Goal: Book appointment/travel/reservation

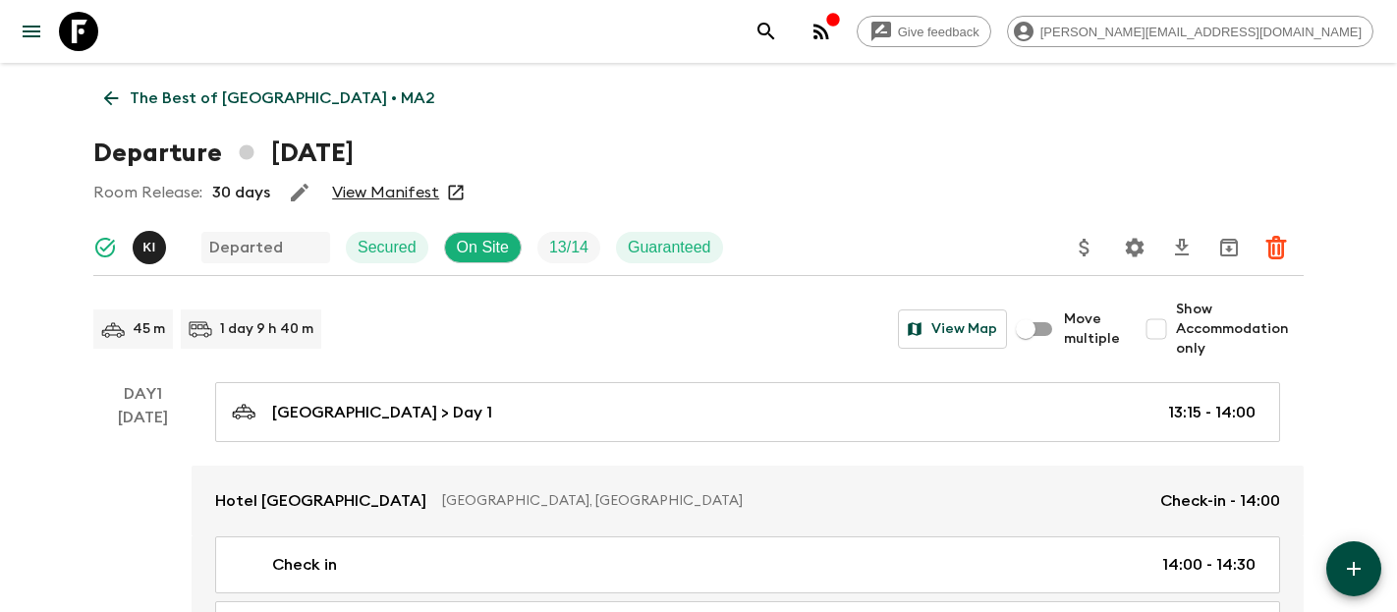
scroll to position [3876, 0]
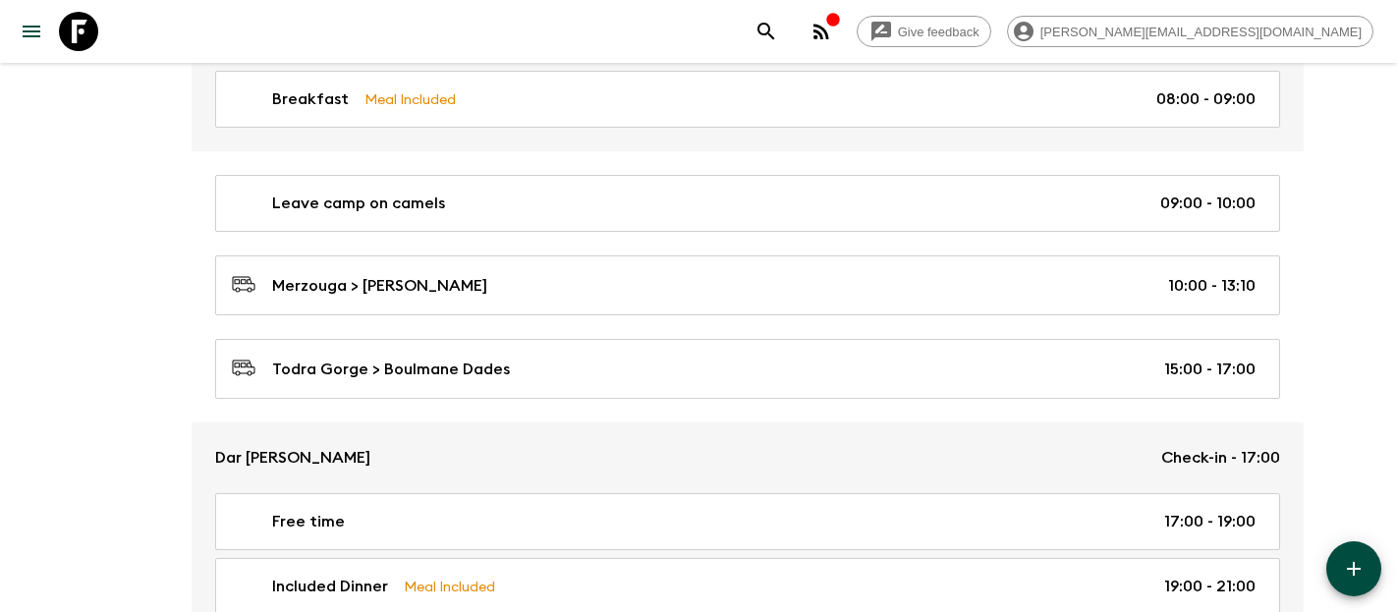
click at [78, 41] on icon at bounding box center [78, 31] width 39 height 39
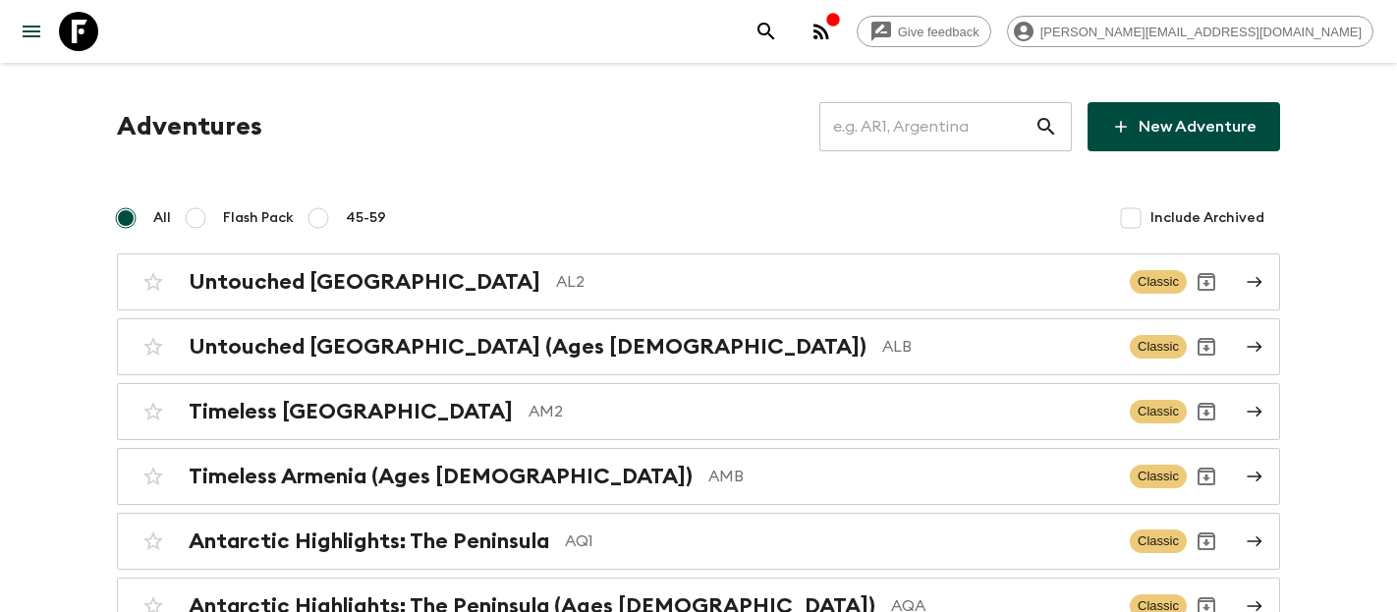
click at [952, 138] on input "text" at bounding box center [926, 126] width 215 height 55
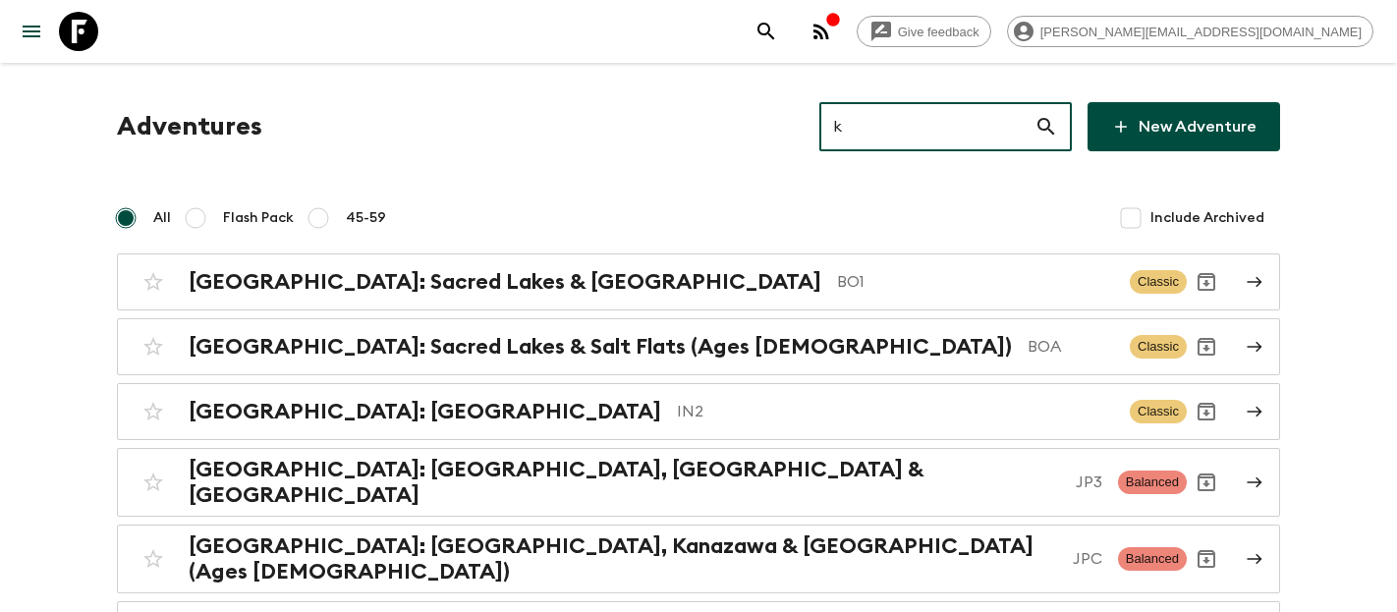
type input "kg"
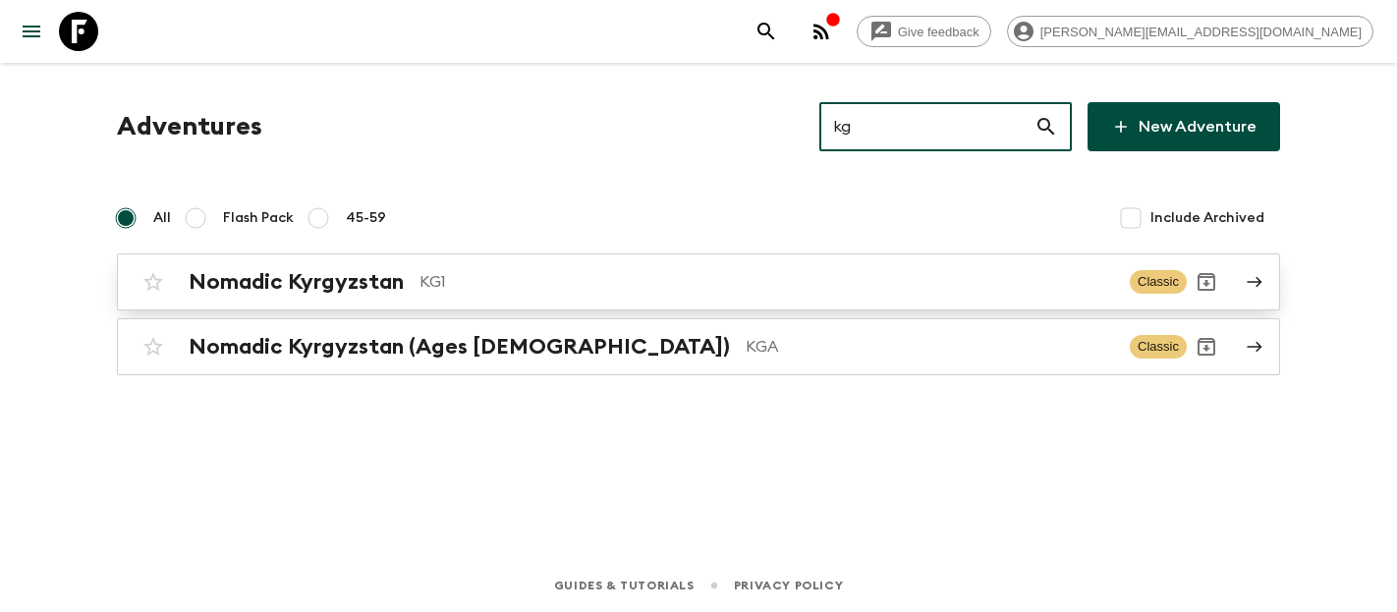
click at [332, 296] on div "Nomadic Kyrgyzstan KG1 Classic" at bounding box center [660, 281] width 1053 height 39
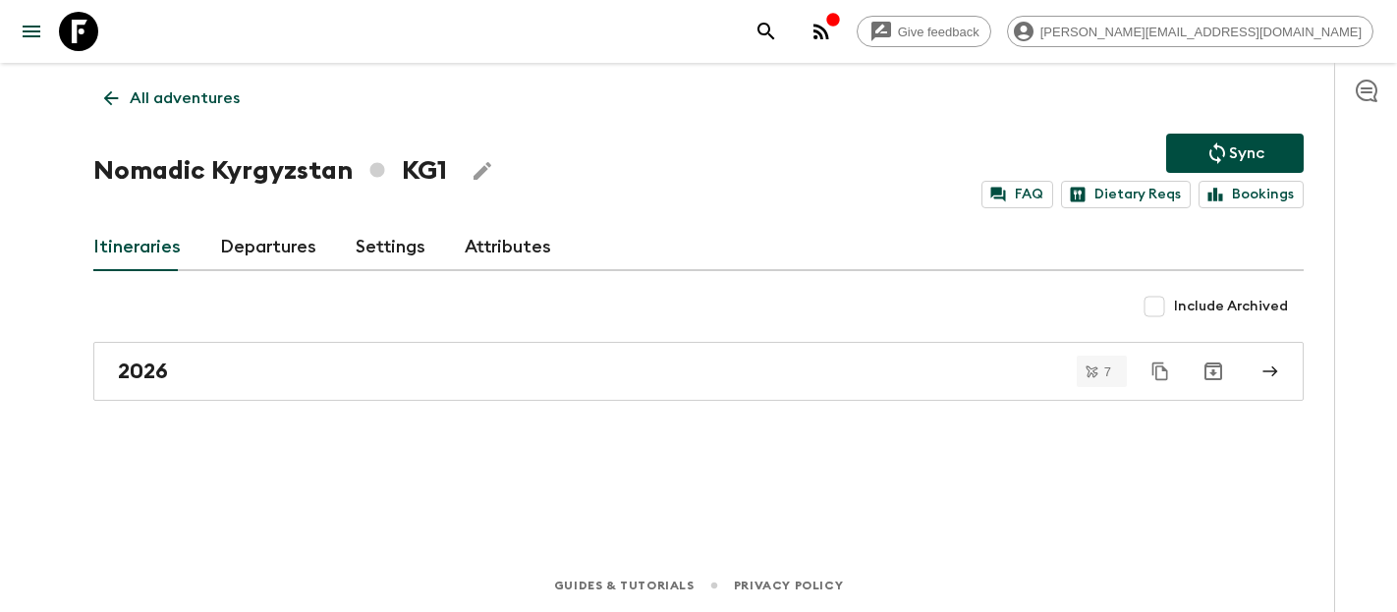
click at [228, 239] on link "Departures" at bounding box center [268, 247] width 96 height 47
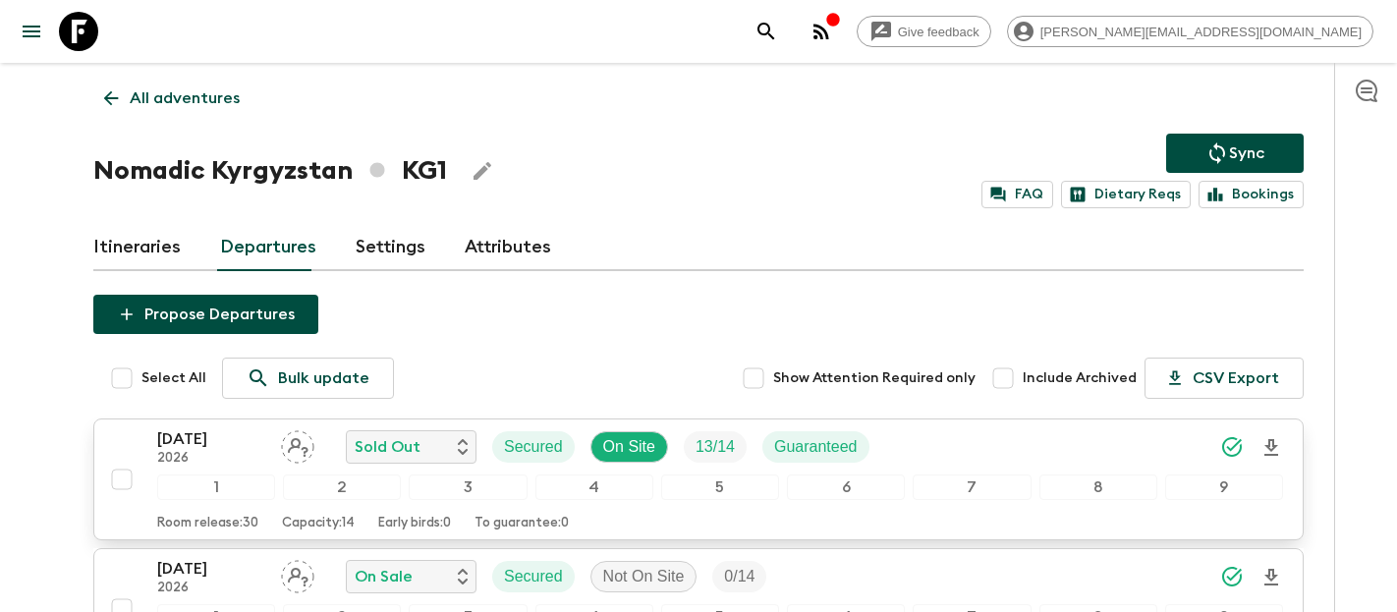
click at [221, 442] on p "[DATE]" at bounding box center [211, 439] width 108 height 24
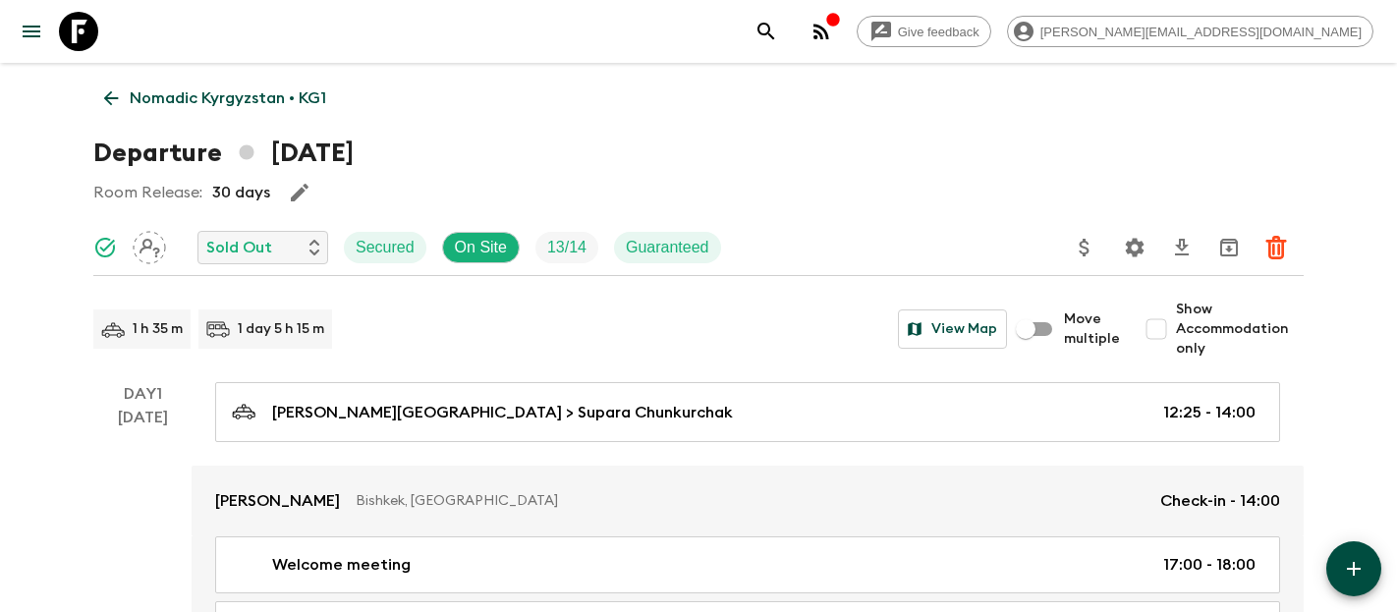
click at [1161, 326] on input "Show Accommodation only" at bounding box center [1155, 328] width 39 height 39
checkbox input "true"
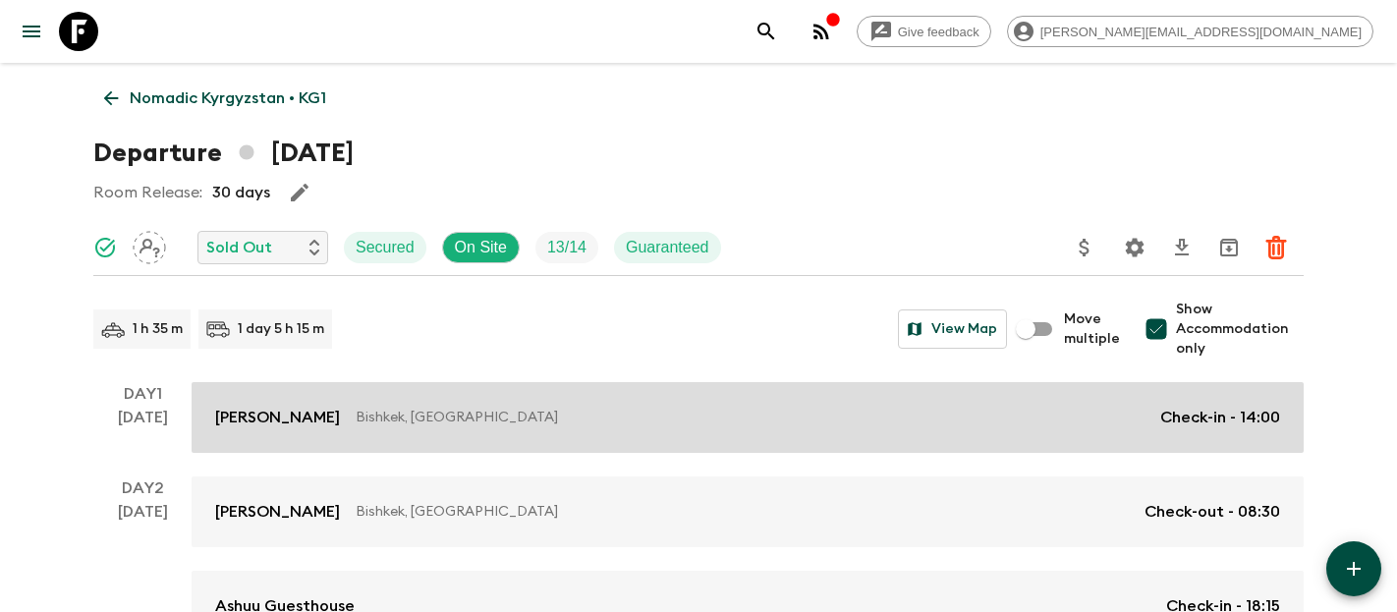
click at [547, 439] on link "Supara [PERSON_NAME], [GEOGRAPHIC_DATA] Check-in - 14:00" at bounding box center [748, 417] width 1112 height 71
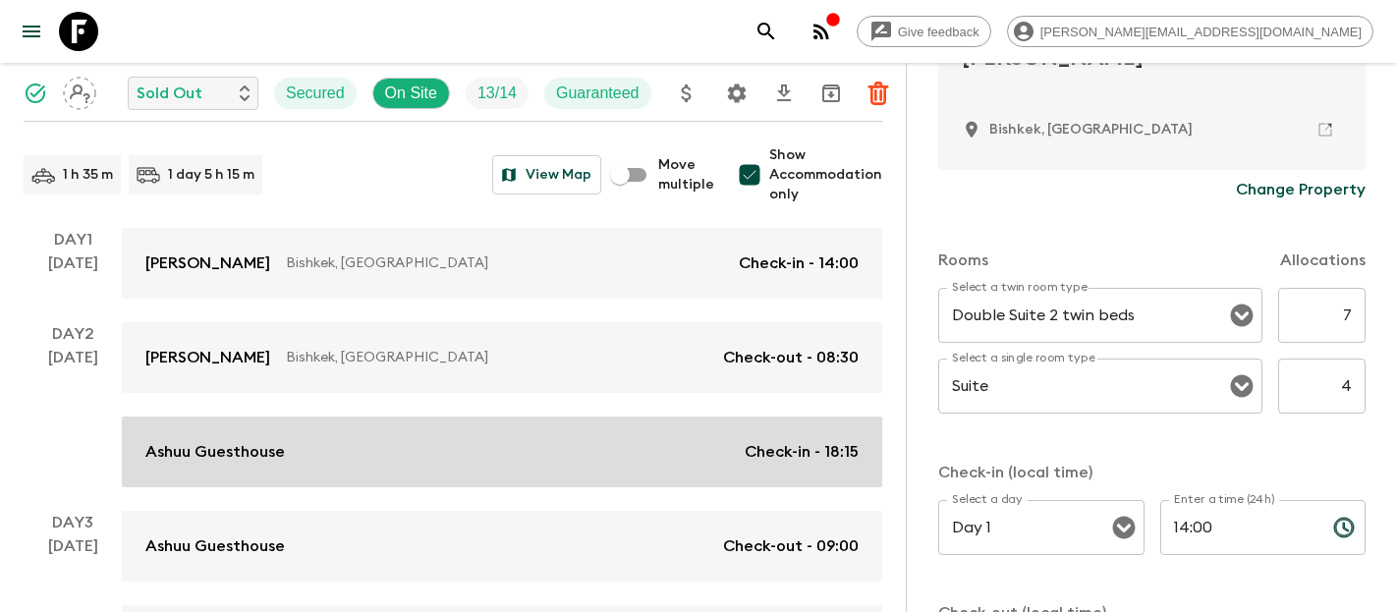
scroll to position [205, 0]
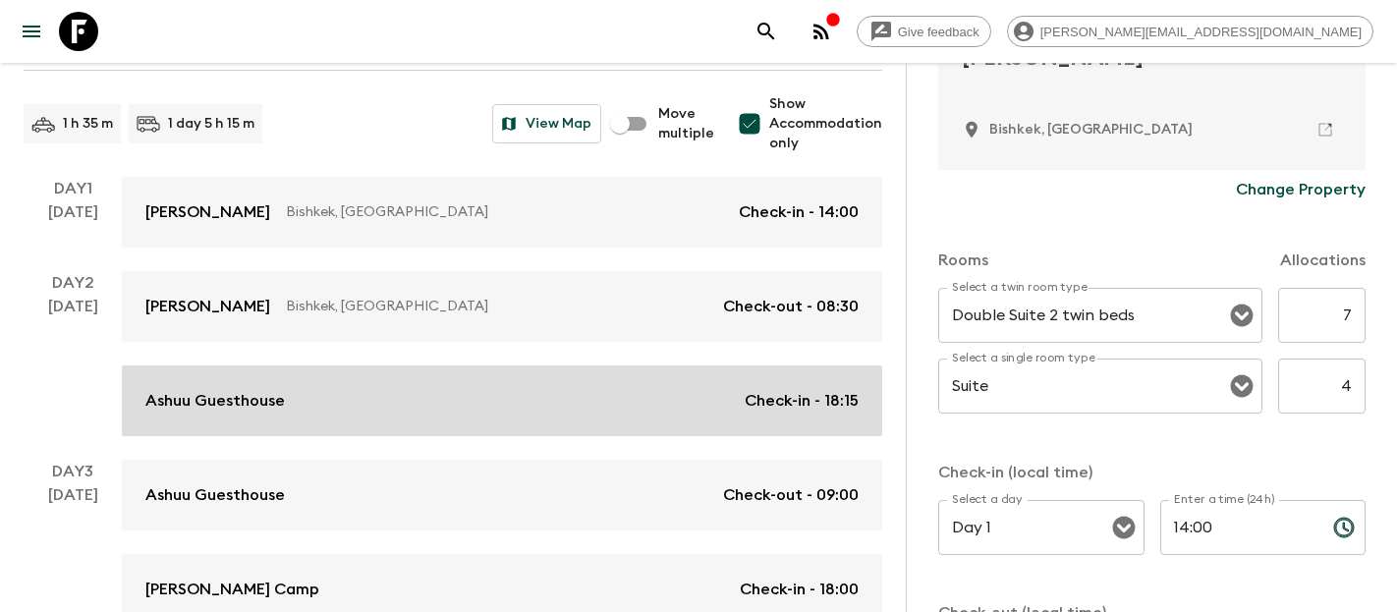
click at [421, 418] on link "Ashuu Guesthouse Check-in - 18:15" at bounding box center [502, 400] width 760 height 71
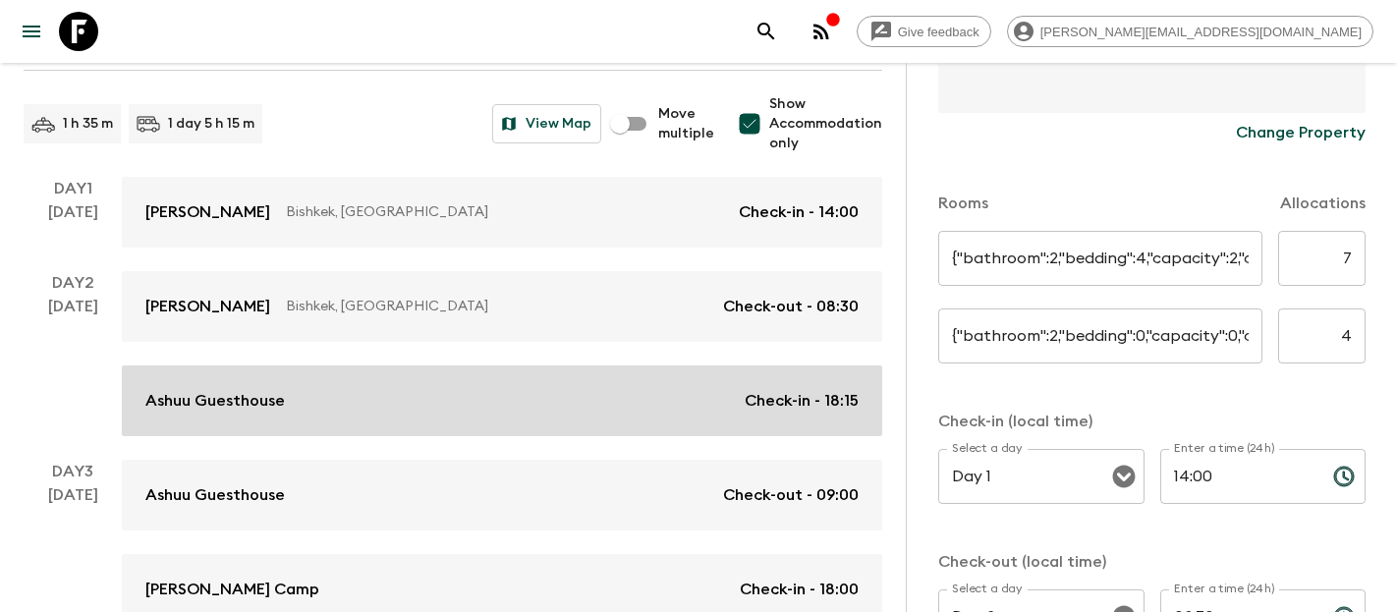
type input "TWIN Room"
type input "SGL Room"
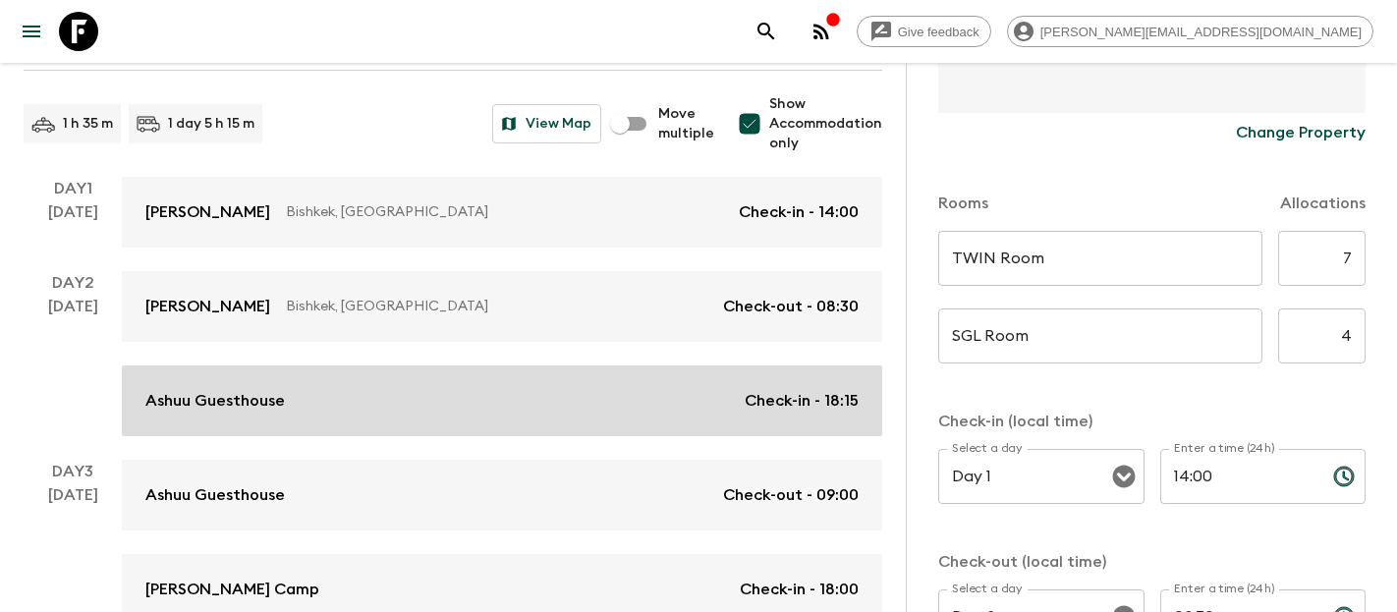
type input "Day 2"
type input "18:15"
type input "Day 3"
type input "09:00"
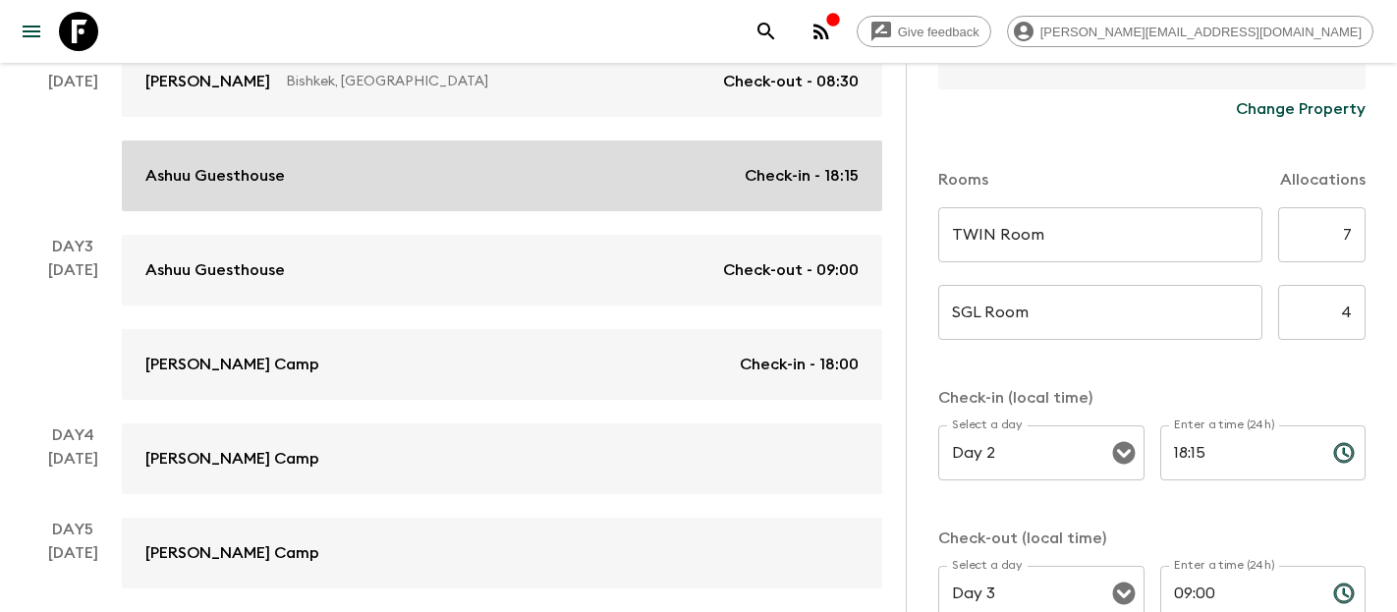
scroll to position [437, 0]
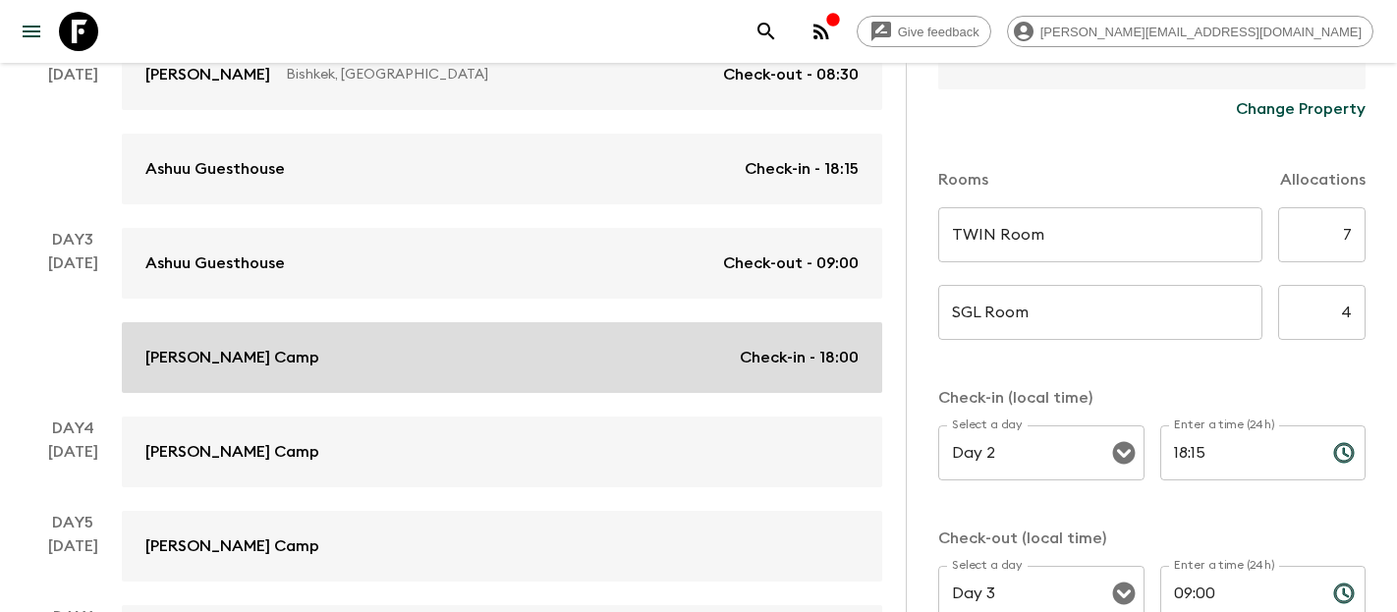
click at [355, 370] on link "[PERSON_NAME] Camp Check-in - 18:00" at bounding box center [502, 357] width 760 height 71
type input "Yurt TWN"
type input "Yurt SGL"
type input "Day 3"
type input "18:00"
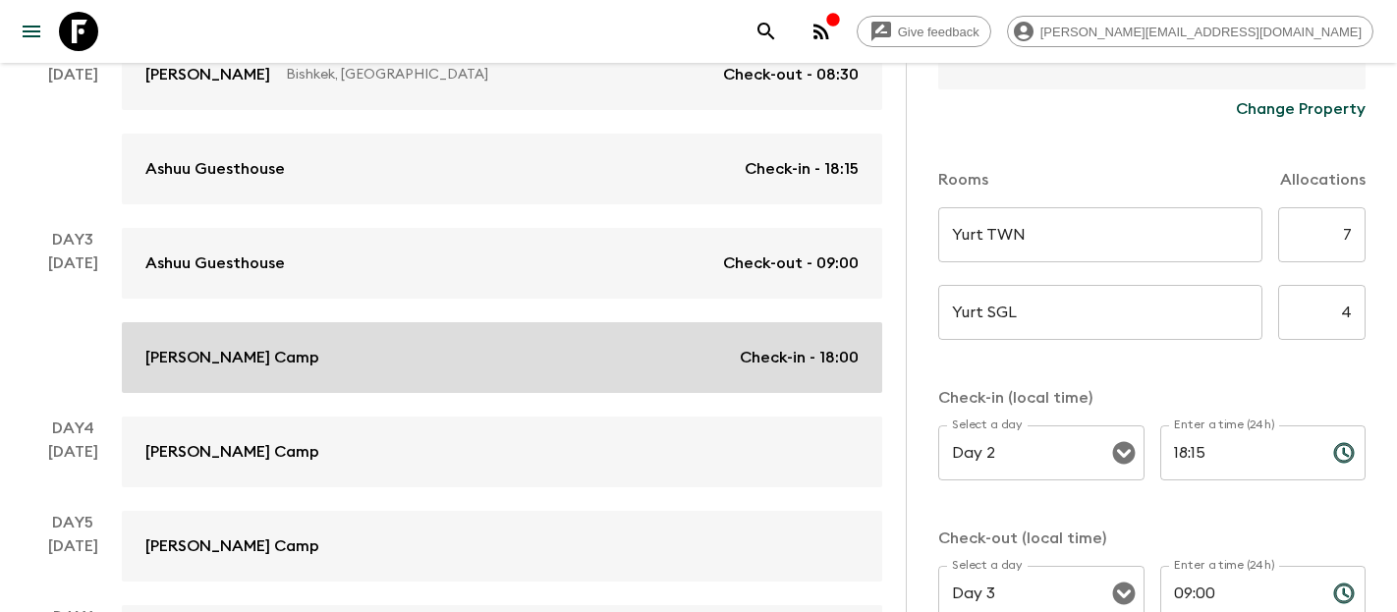
type input "Day 6"
type input "08:45"
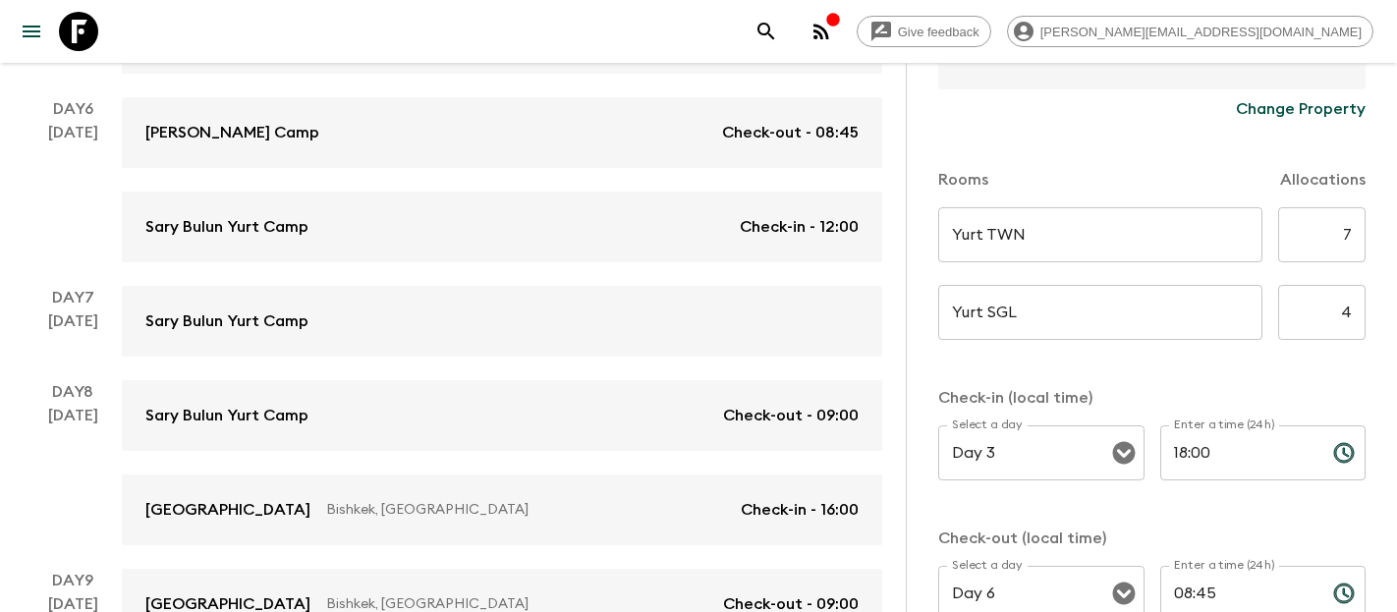
scroll to position [965, 0]
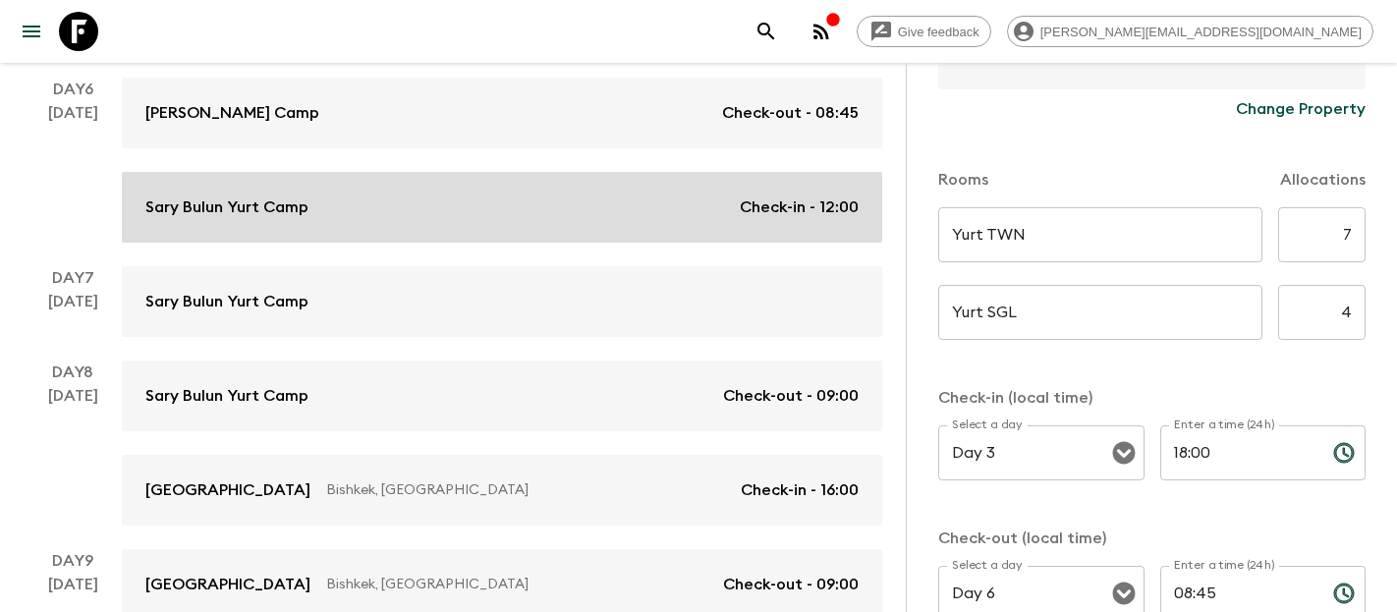
click at [281, 224] on link "Sary Bulun Yurt Camp Check-in - 12:00" at bounding box center [502, 207] width 760 height 71
type input "TWIN Room"
type input "Day 6"
type input "12:00"
type input "Day 8"
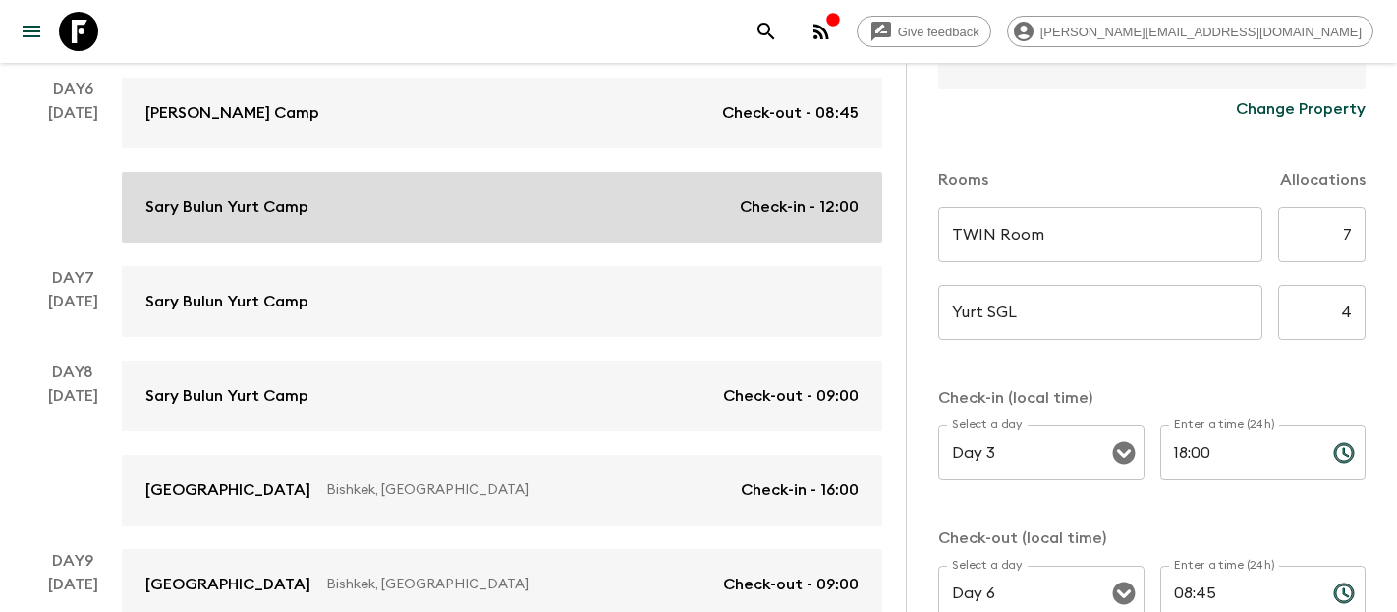
type input "09:00"
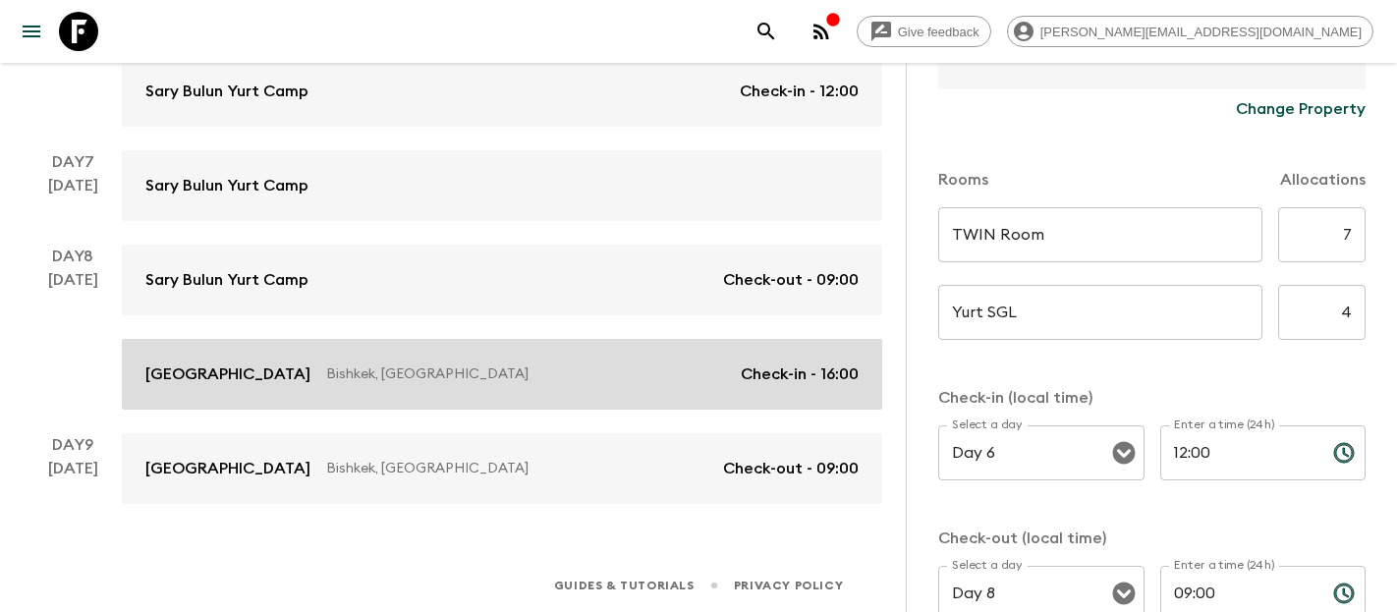
click at [307, 350] on link "[GEOGRAPHIC_DATA], [GEOGRAPHIC_DATA] Check-in - 16:00" at bounding box center [502, 374] width 760 height 71
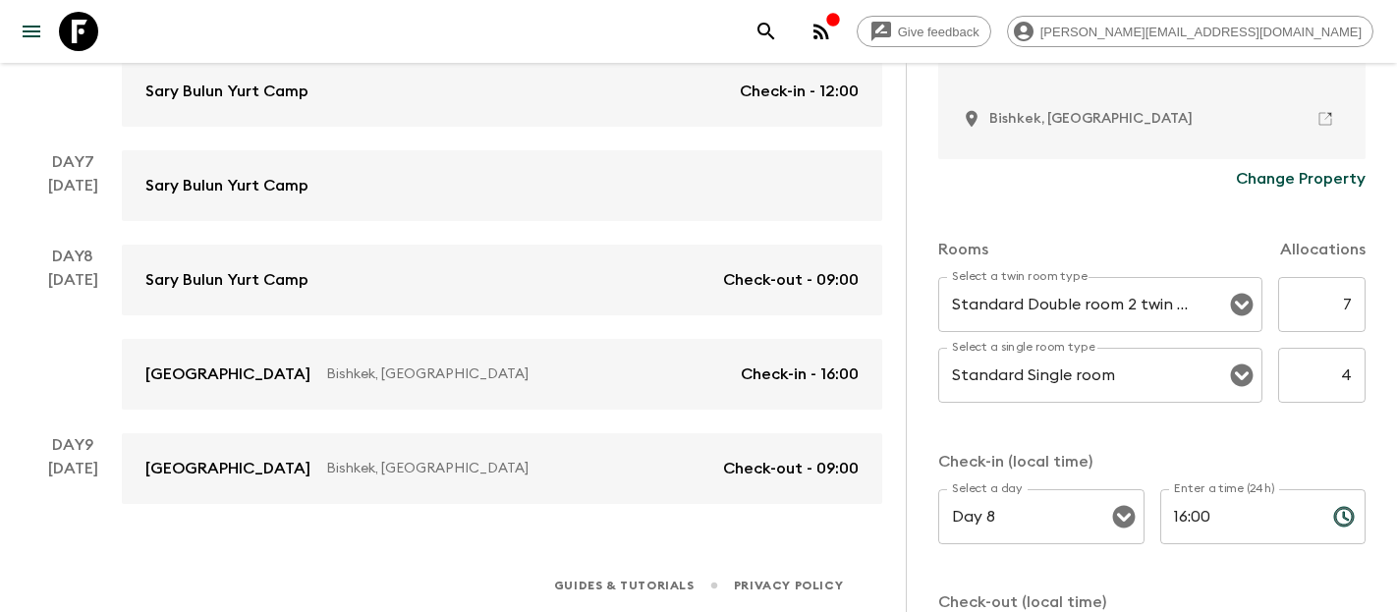
scroll to position [524, 0]
